Goal: Task Accomplishment & Management: Use online tool/utility

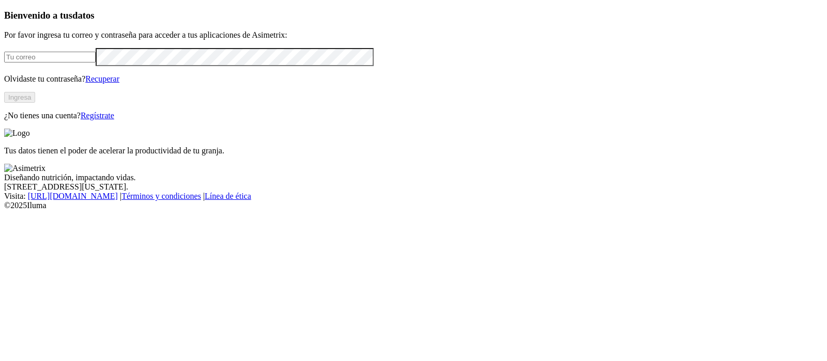
type input "[PERSON_NAME][EMAIL_ADDRESS][PERSON_NAME][DOMAIN_NAME]"
click at [35, 103] on button "Ingresa" at bounding box center [19, 97] width 31 height 11
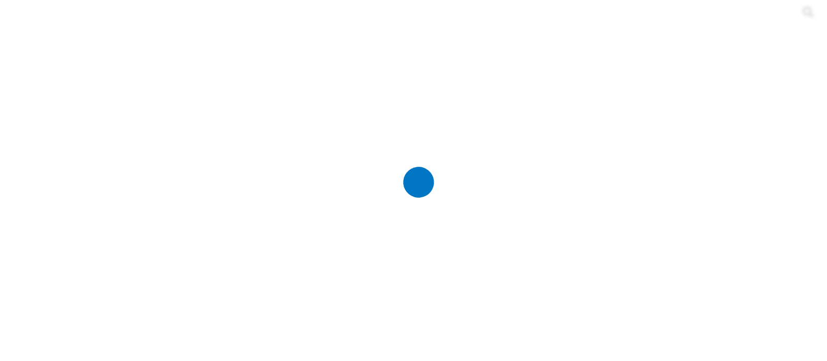
click at [142, 132] on div at bounding box center [417, 180] width 827 height 361
click at [142, 132] on div at bounding box center [413, 180] width 818 height 361
